Goal: Information Seeking & Learning: Learn about a topic

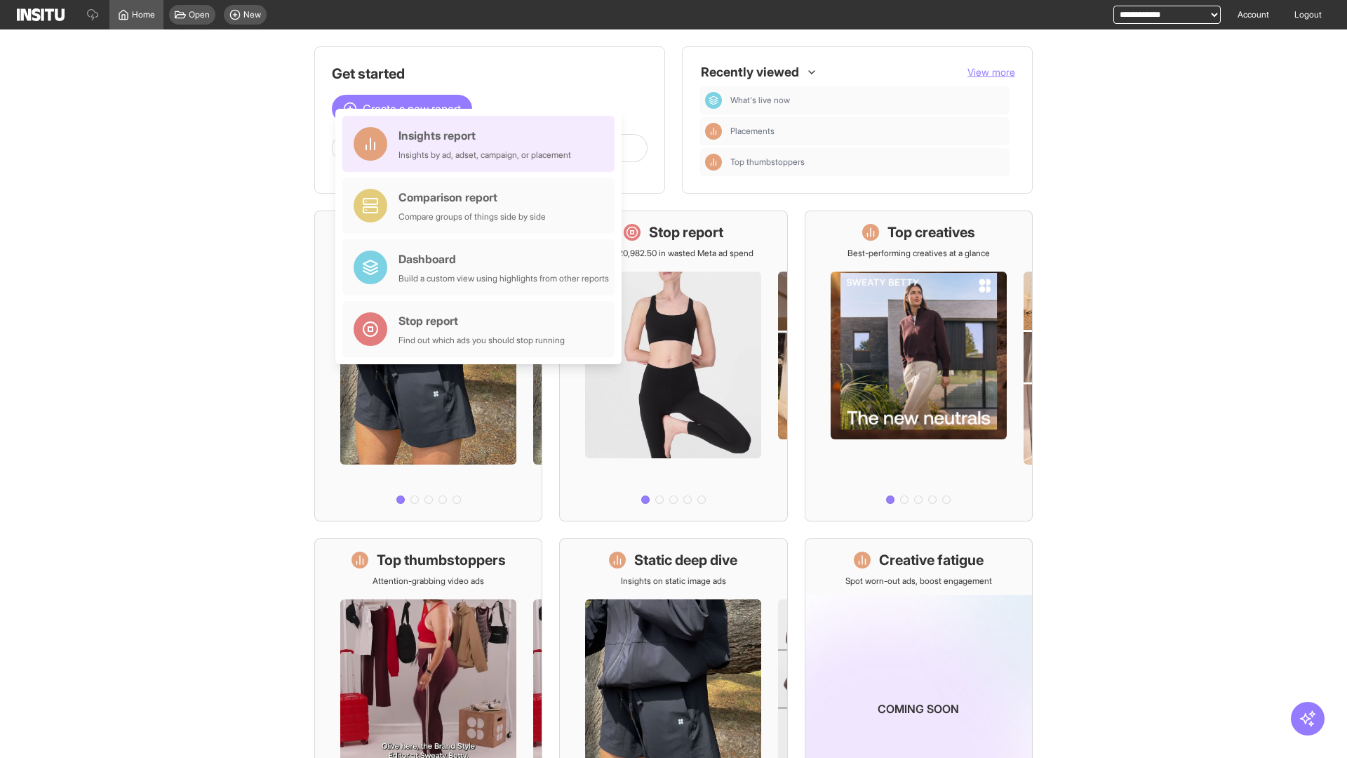
click at [482, 144] on div "Insights report Insights by ad, adset, campaign, or placement" at bounding box center [485, 144] width 173 height 34
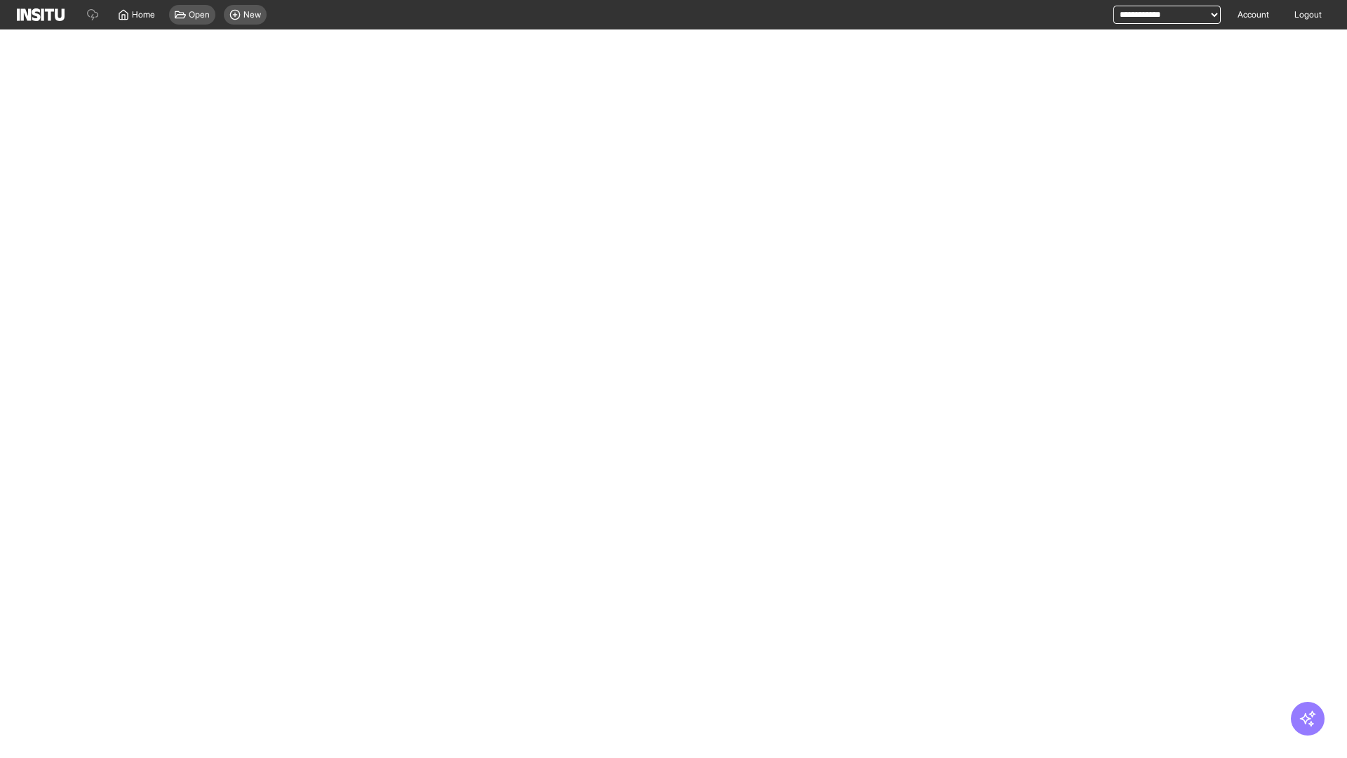
select select "**"
